Goal: Check status: Check status

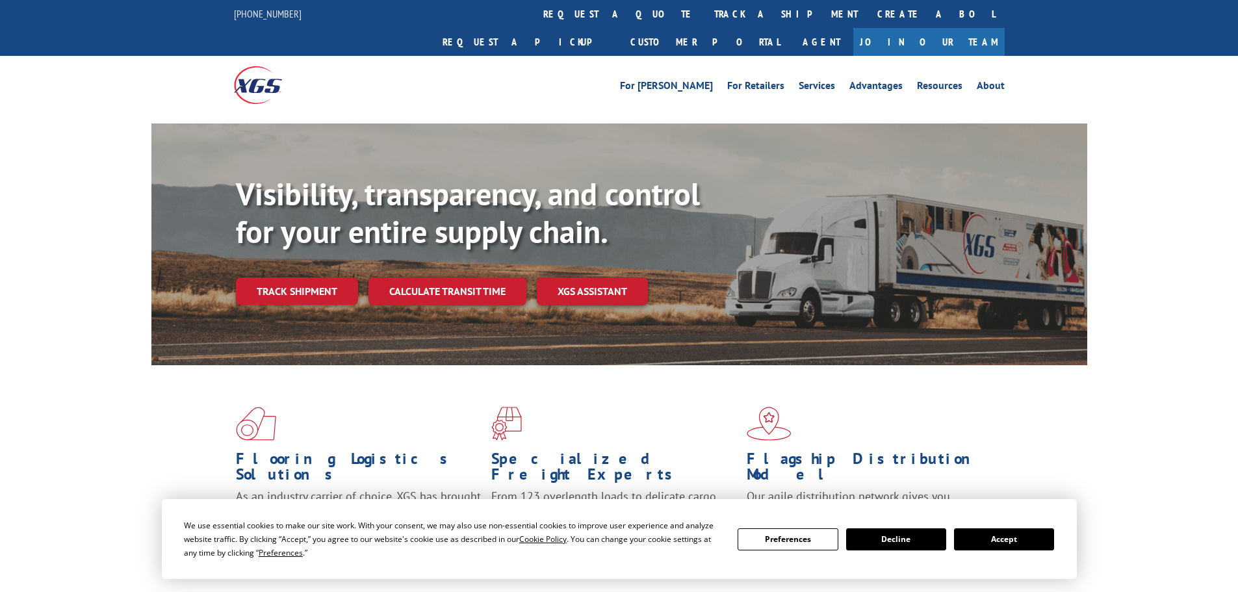
click at [314, 277] on link "Track shipment" at bounding box center [297, 290] width 122 height 27
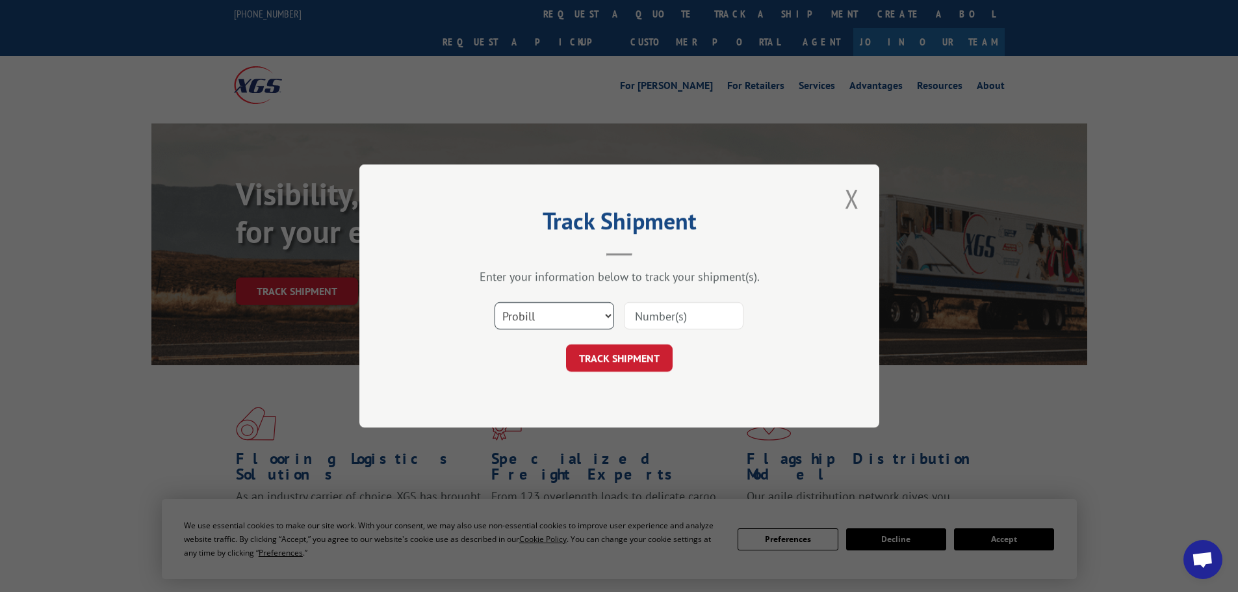
click at [596, 318] on select "Select category... Probill BOL PO" at bounding box center [554, 315] width 120 height 27
select select "bol"
click at [494, 302] on select "Select category... Probill BOL PO" at bounding box center [554, 315] width 120 height 27
click at [681, 314] on input at bounding box center [684, 315] width 120 height 27
paste input "5954842"
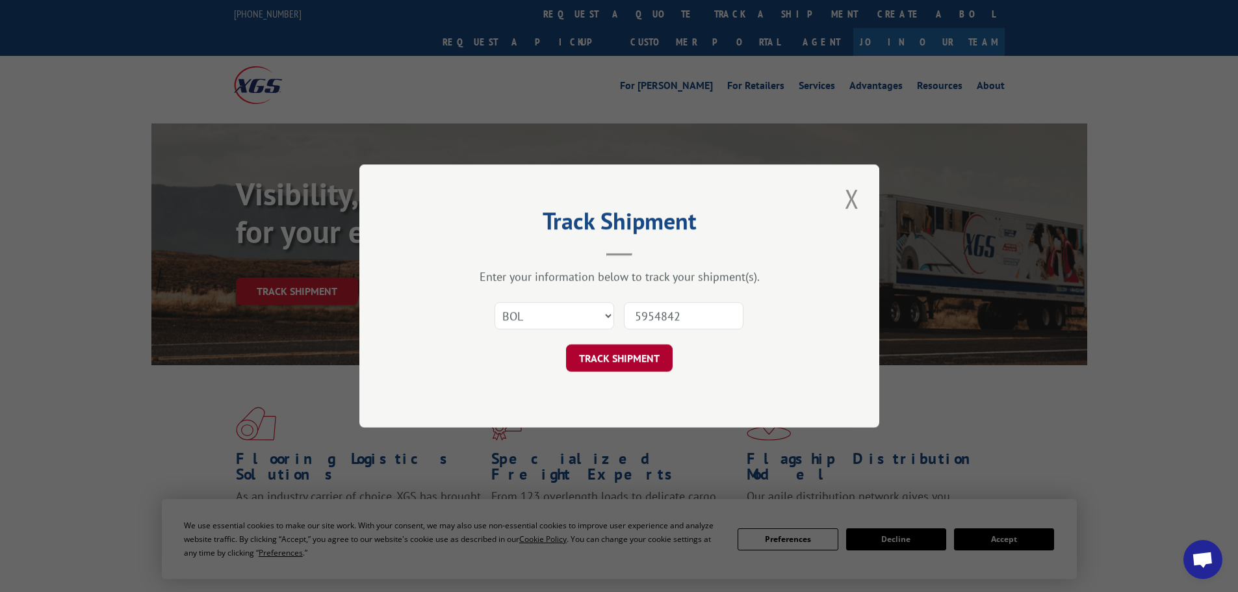
type input "5954842"
click at [629, 353] on button "TRACK SHIPMENT" at bounding box center [619, 357] width 107 height 27
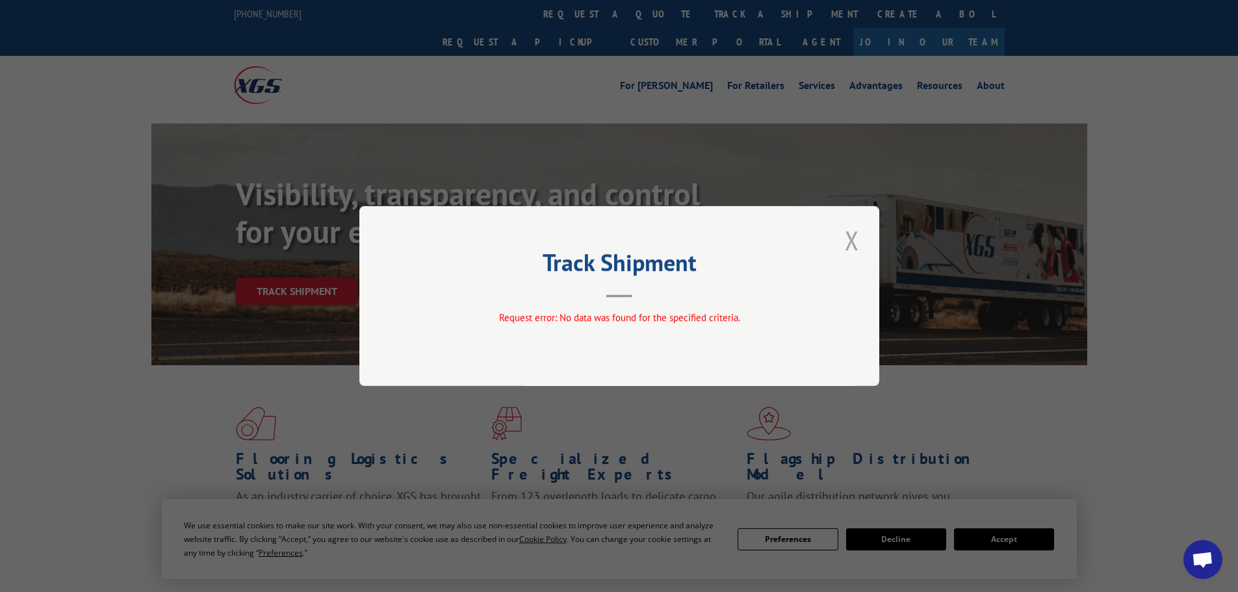
click at [853, 246] on button "Close modal" at bounding box center [852, 240] width 22 height 36
